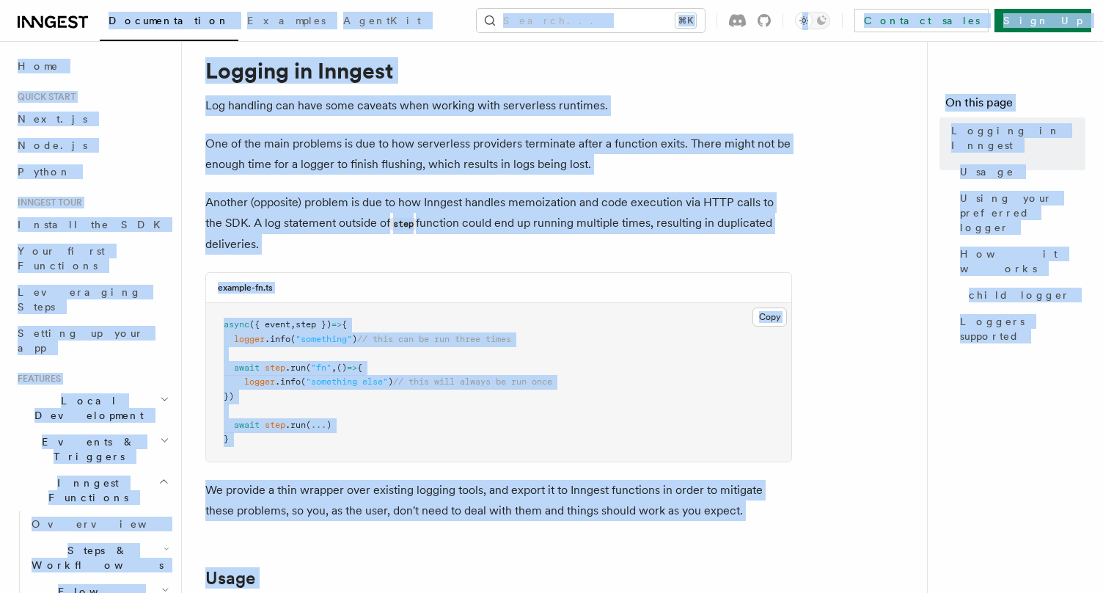
click at [609, 252] on p "Another (opposite) problem is due to how Inngest handles memoization and code e…" at bounding box center [498, 223] width 587 height 62
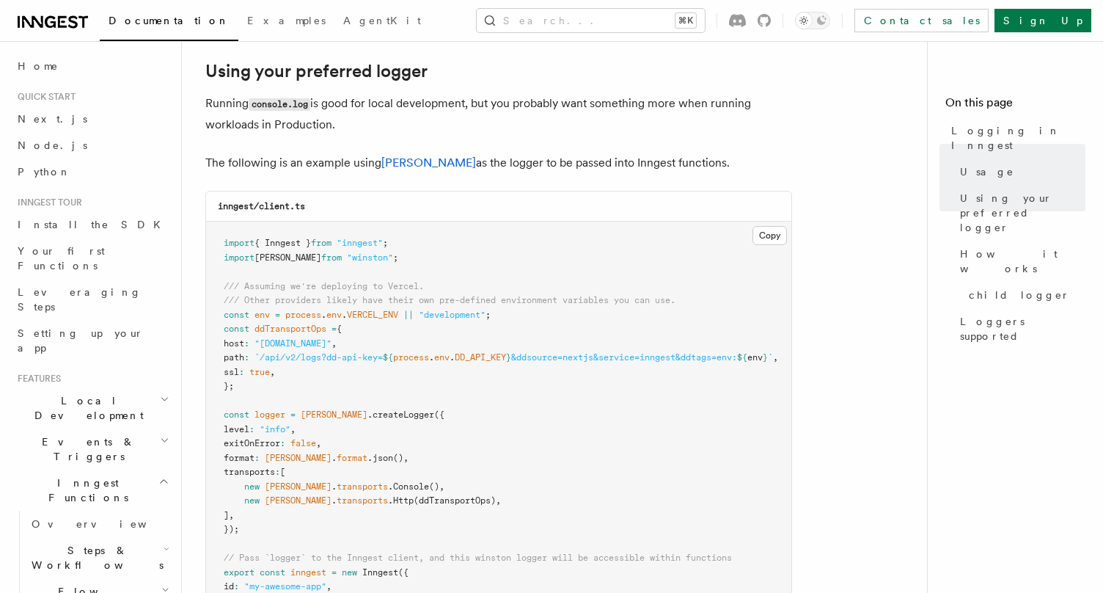
scroll to position [1198, 0]
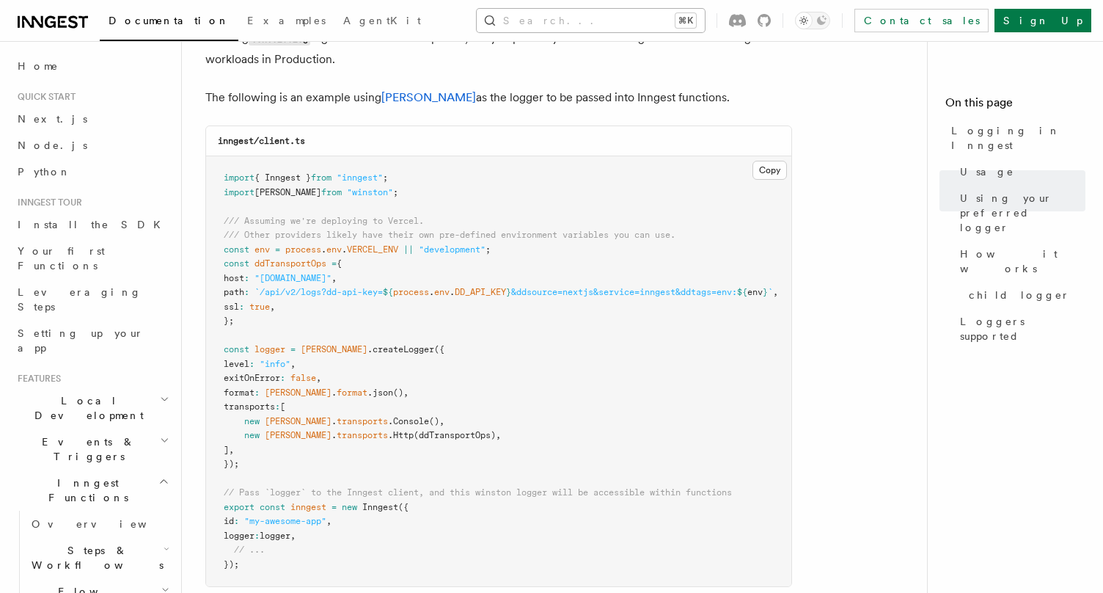
click at [572, 13] on button "Search... ⌘K" at bounding box center [591, 20] width 228 height 23
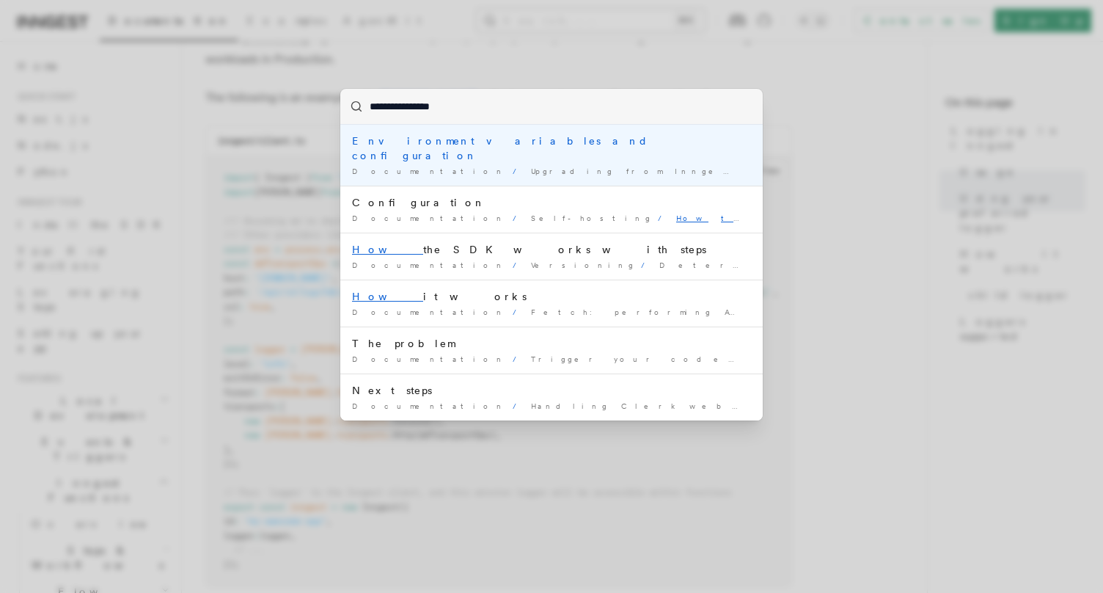
type input "**********"
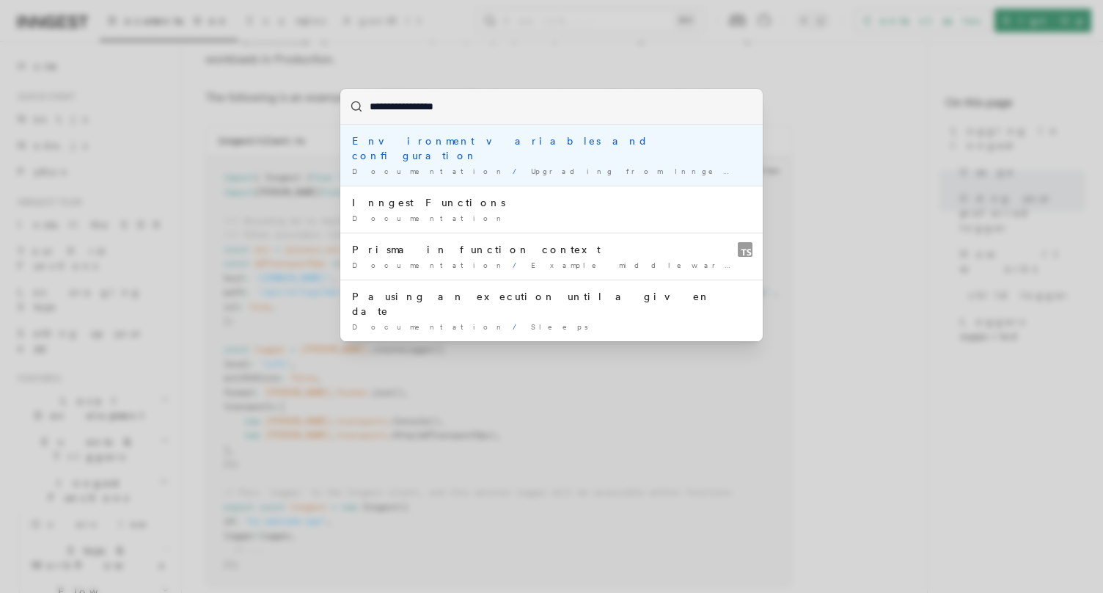
click at [469, 148] on div "Environment variables and configuration" at bounding box center [551, 147] width 399 height 29
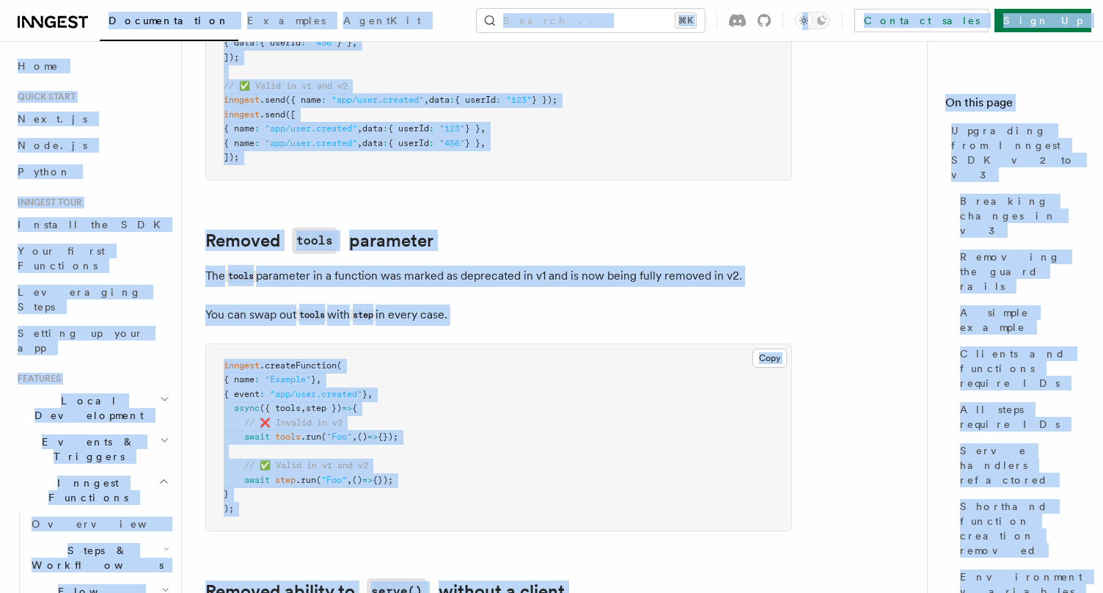
scroll to position [10716, 0]
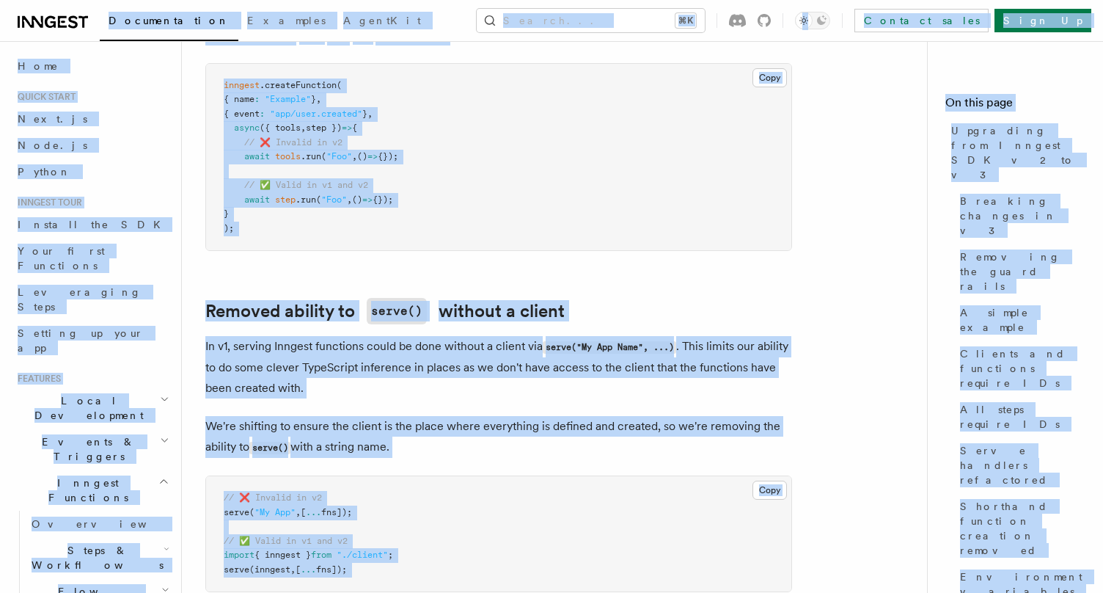
click at [636, 298] on h2 "Removed ability to serve() without a client" at bounding box center [498, 311] width 587 height 26
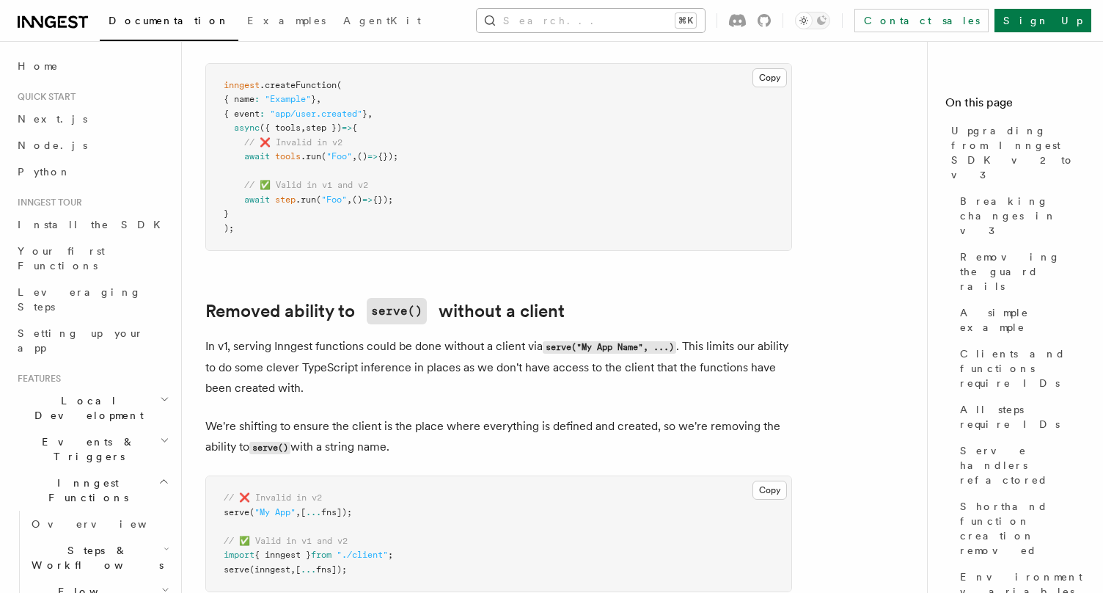
click at [595, 18] on button "Search... ⌘K" at bounding box center [591, 20] width 228 height 23
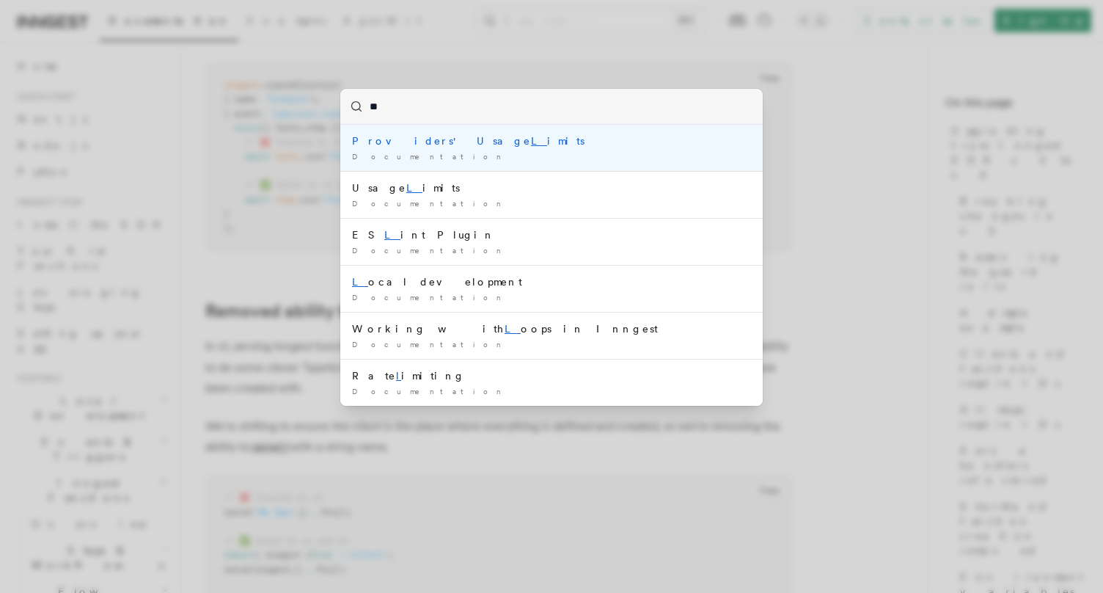
type input "***"
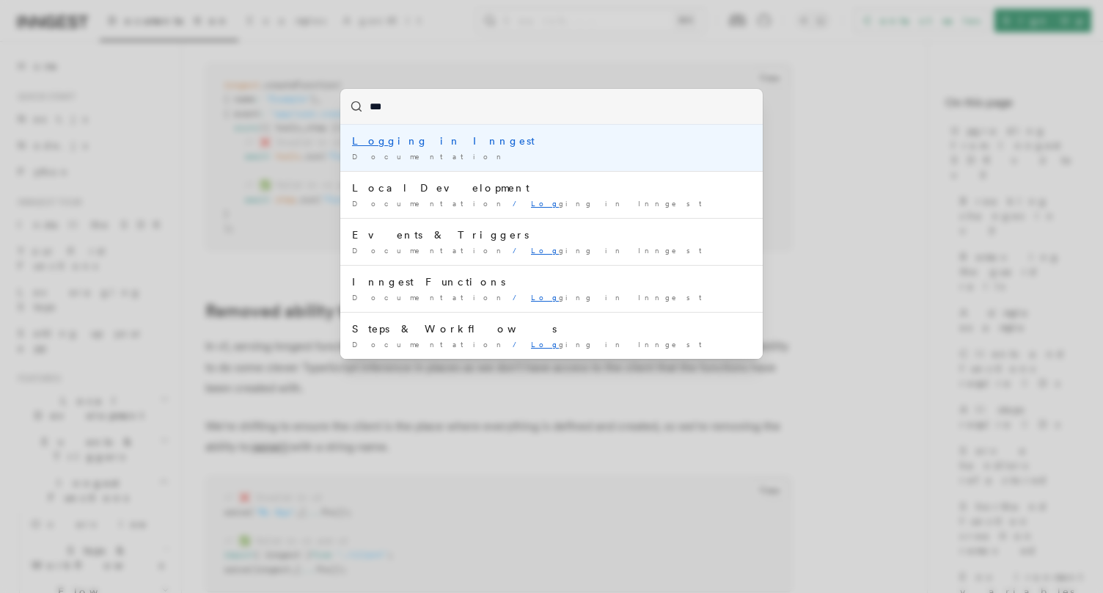
click at [409, 139] on div "Log ging in Inngest" at bounding box center [551, 140] width 399 height 15
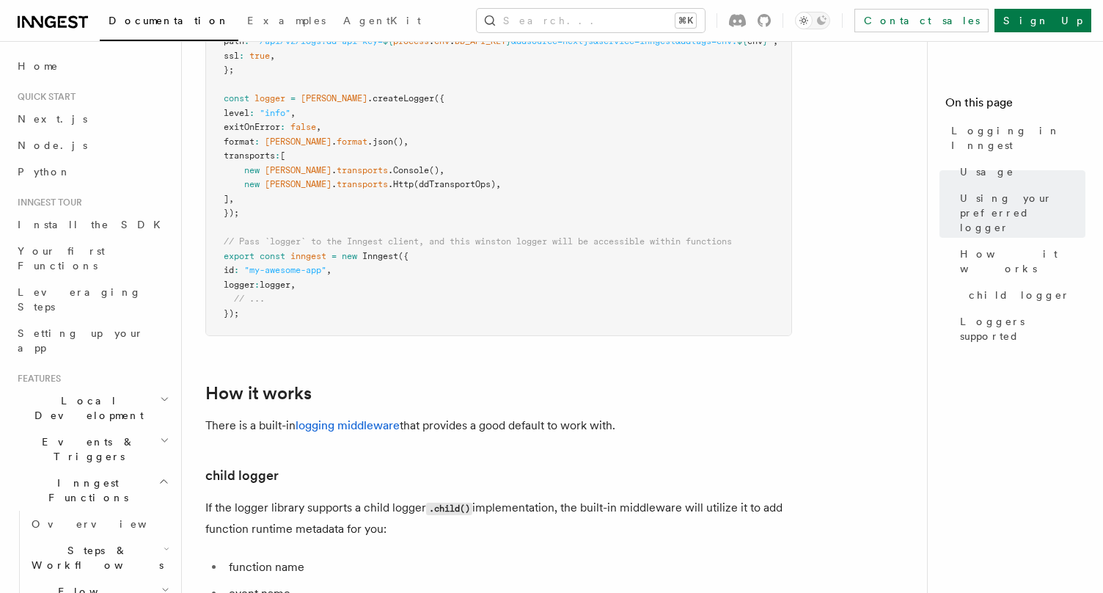
scroll to position [1519, 0]
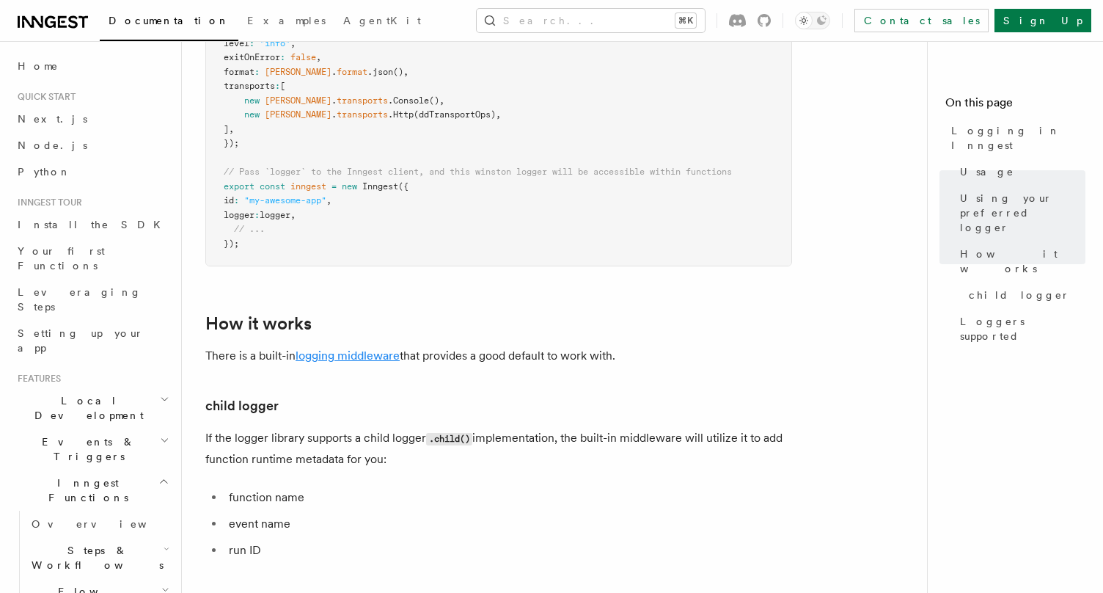
click at [342, 356] on link "logging middleware" at bounding box center [348, 355] width 104 height 14
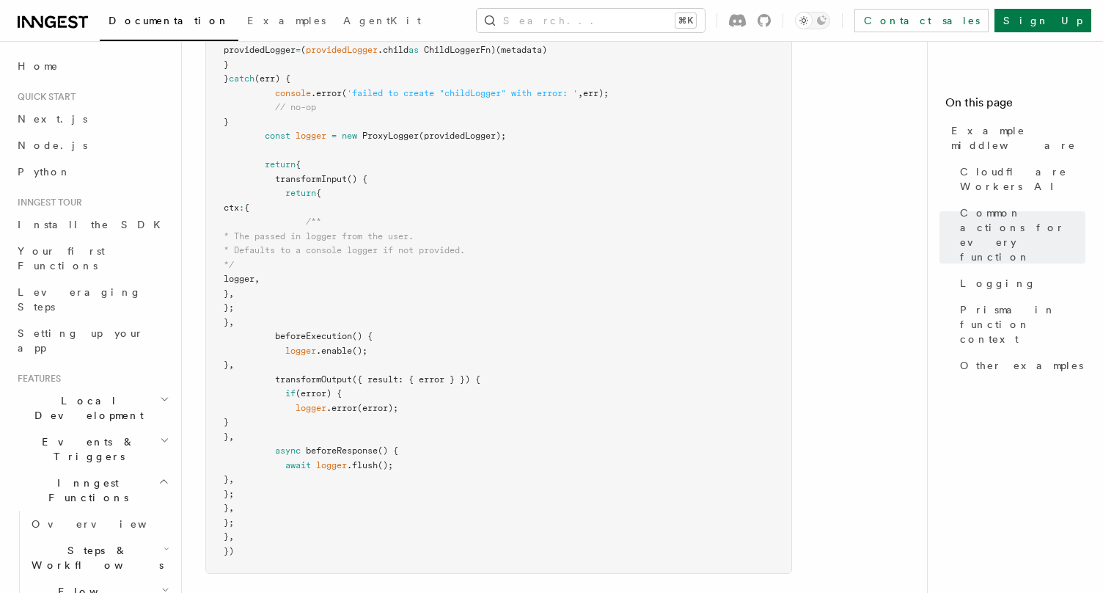
scroll to position [3260, 0]
